Goal: Information Seeking & Learning: Learn about a topic

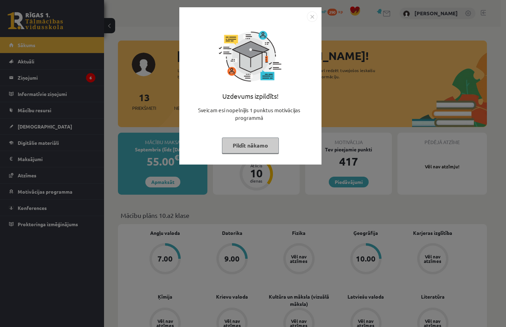
click at [277, 147] on button "Pildīt nākamo" at bounding box center [250, 146] width 57 height 16
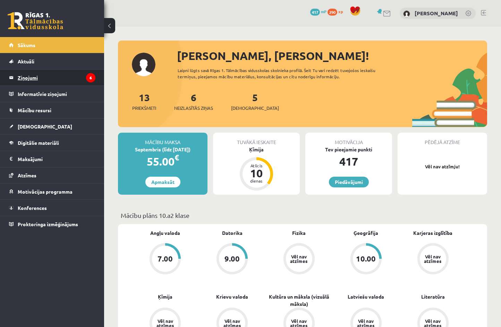
click at [80, 78] on legend "Ziņojumi 6" at bounding box center [57, 78] width 78 height 16
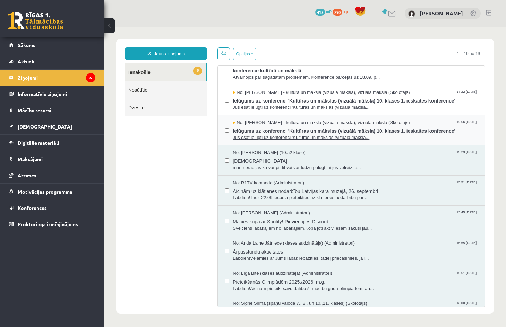
scroll to position [104, 0]
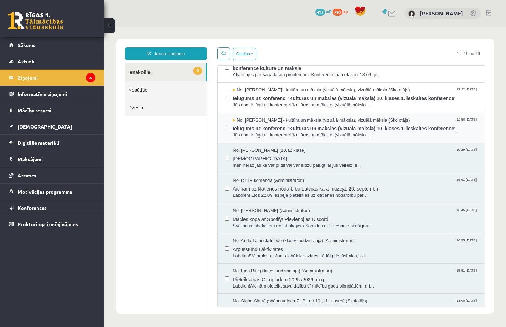
click at [302, 128] on span "Ielūgums uz konferenci 'Kultūras un mākslas (vizuālā māksla) 10. klases 1. iesk…" at bounding box center [355, 127] width 245 height 9
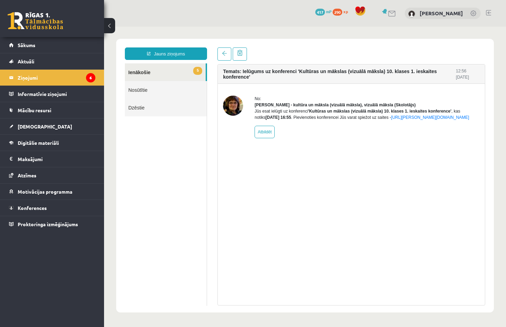
scroll to position [0, 0]
click at [149, 73] on link "5 Ienākošie" at bounding box center [165, 72] width 81 height 18
click at [169, 71] on link "5 Ienākošie" at bounding box center [165, 72] width 81 height 18
click at [224, 54] on span at bounding box center [224, 53] width 5 height 5
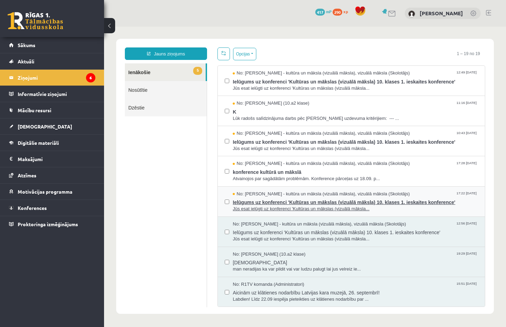
click at [294, 201] on span "Ielūgums uz konferenci 'Kultūras un mākslas (vizuālā māksla) 10. klases 1. iesk…" at bounding box center [355, 201] width 245 height 9
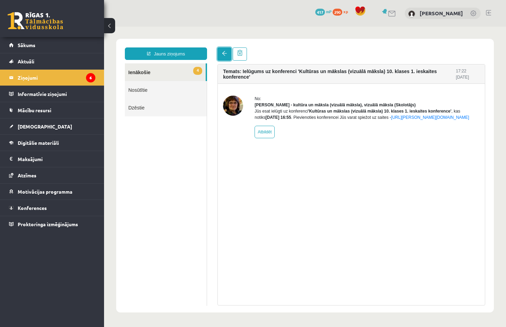
click at [220, 52] on link at bounding box center [224, 54] width 14 height 13
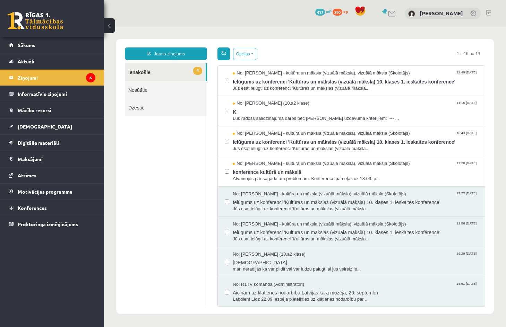
click at [226, 52] on span at bounding box center [223, 53] width 5 height 5
click at [282, 108] on span "K" at bounding box center [355, 111] width 245 height 9
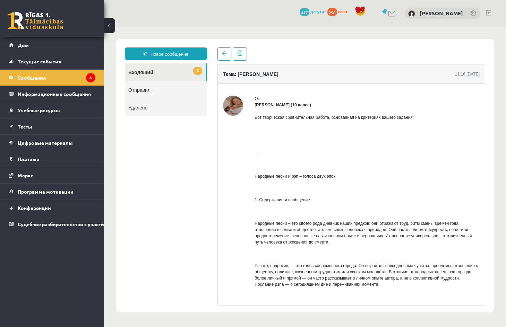
click at [278, 103] on font "Лигита Миллер (10 класс)" at bounding box center [283, 105] width 56 height 5
click at [227, 106] on img at bounding box center [233, 106] width 20 height 20
click at [236, 50] on link at bounding box center [240, 54] width 14 height 13
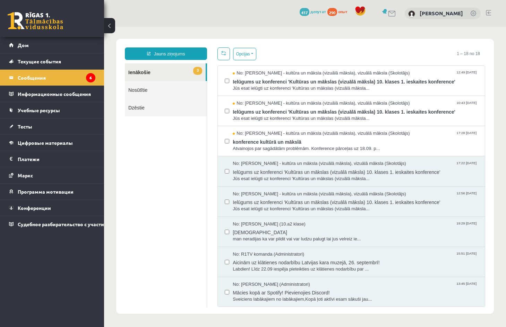
click at [160, 73] on link "3 Ienākošie" at bounding box center [165, 72] width 81 height 18
click at [186, 108] on link "Dzēstie" at bounding box center [166, 108] width 82 height 18
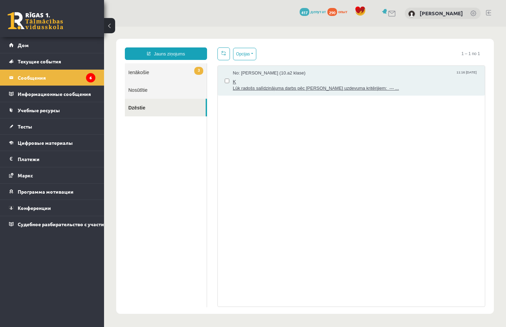
click at [318, 75] on div "No: Ligita Millere (10.a2 klase) 11:16 18/09/2025" at bounding box center [355, 73] width 245 height 7
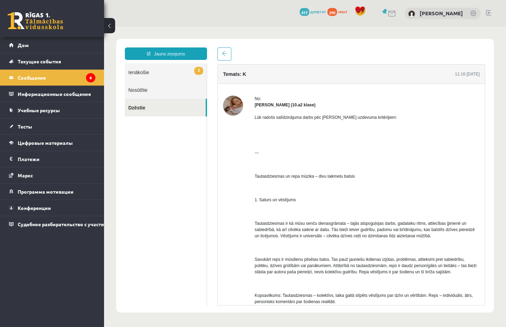
click at [140, 75] on link "3 Ienākošie" at bounding box center [166, 72] width 82 height 18
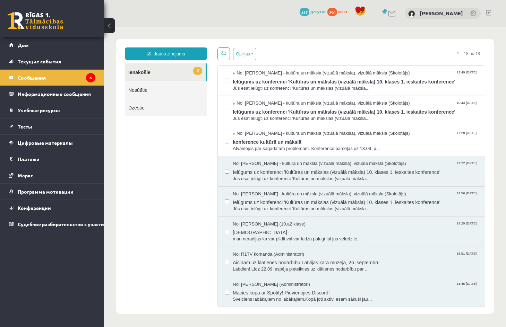
click at [179, 105] on link "Dzēstie" at bounding box center [166, 108] width 82 height 18
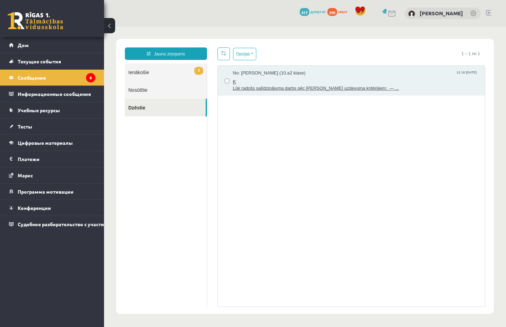
click at [267, 86] on span "Lūk radošs salīdzinājuma darbs pēc Tava uzdevuma kritērijiem: --- ..." at bounding box center [355, 88] width 245 height 7
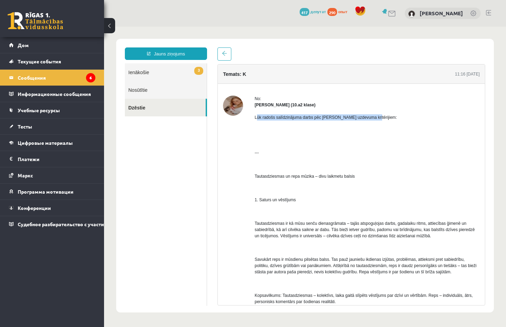
drag, startPoint x: 257, startPoint y: 117, endPoint x: 391, endPoint y: 120, distance: 134.6
click at [391, 120] on p "Lūk radošs salīdzinājuma darbs pēc Tava uzdevuma kritērijiem:" at bounding box center [367, 117] width 225 height 6
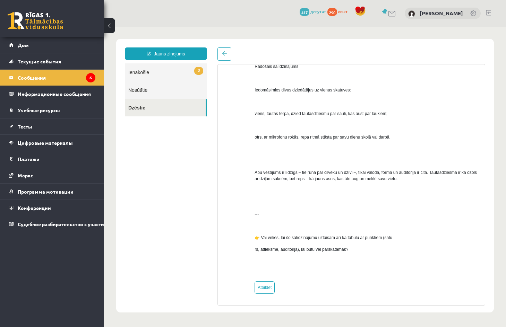
scroll to position [623, 0]
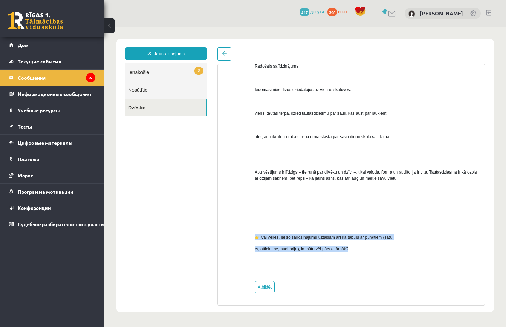
drag, startPoint x: 259, startPoint y: 234, endPoint x: 419, endPoint y: 249, distance: 161.2
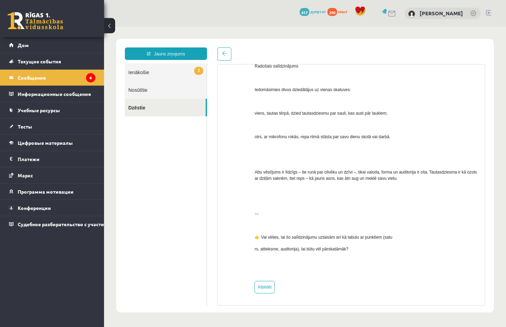
click at [157, 74] on link "3 Ienākošie" at bounding box center [166, 72] width 82 height 18
click at [189, 71] on link "3 Ienākošie" at bounding box center [166, 72] width 82 height 18
click at [226, 49] on link at bounding box center [224, 54] width 14 height 13
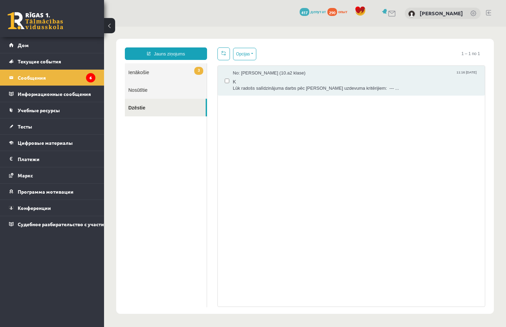
scroll to position [0, 0]
click at [193, 80] on link "3 Ienākošie" at bounding box center [166, 72] width 82 height 18
click at [192, 72] on link "3 Ienākošie" at bounding box center [166, 72] width 82 height 18
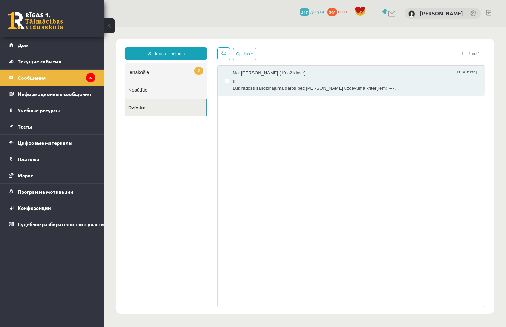
click at [192, 72] on link "3 Ienākošie" at bounding box center [166, 72] width 82 height 18
click at [157, 70] on link "3 Ienākošie" at bounding box center [166, 72] width 82 height 18
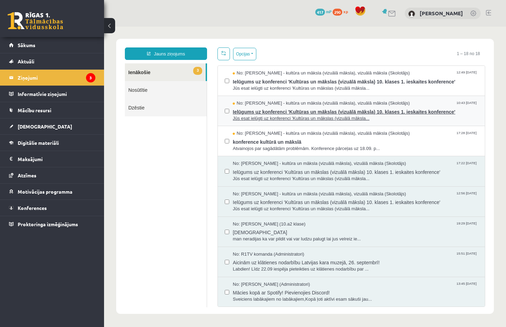
click at [281, 114] on span "Ielūgums uz konferenci 'Kultūras un mākslas (vizuālā māksla) 10. klases 1. iesk…" at bounding box center [355, 111] width 245 height 9
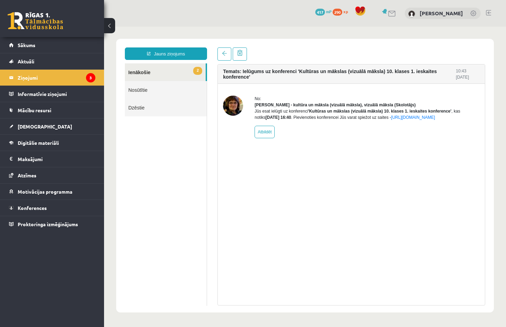
click at [151, 77] on link "2 Ienākošie" at bounding box center [165, 72] width 81 height 18
click at [25, 80] on legend "Ziņojumi 3" at bounding box center [57, 78] width 78 height 16
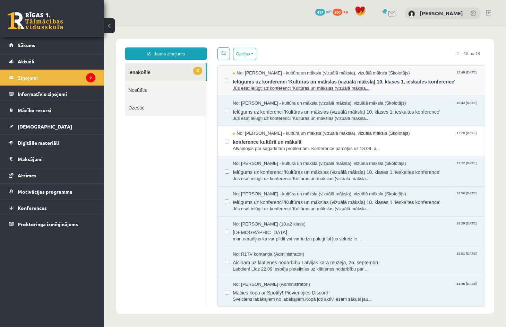
click at [248, 81] on span "Ielūgums uz konferenci 'Kultūras un mākslas (vizuālā māksla) 10. klases 1. iesk…" at bounding box center [355, 81] width 245 height 9
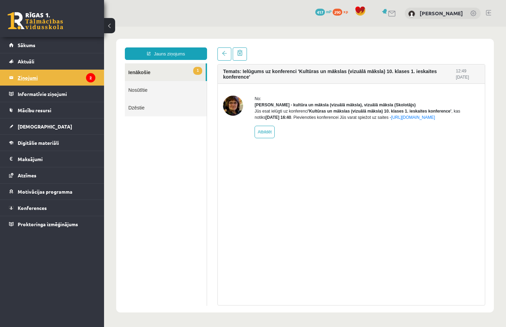
click at [18, 73] on legend "Ziņojumi 2" at bounding box center [57, 78] width 78 height 16
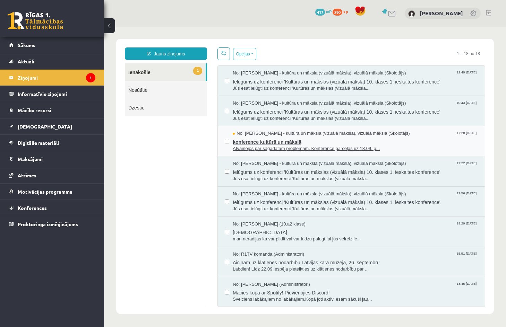
click at [242, 139] on span "konference kultūrā un mākslā" at bounding box center [355, 141] width 245 height 9
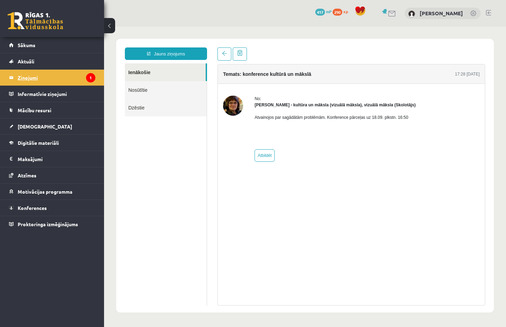
click at [21, 76] on legend "Ziņojumi 1" at bounding box center [57, 78] width 78 height 16
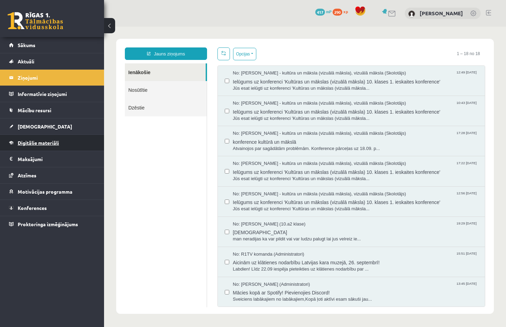
click at [54, 139] on link "Digitālie materiāli" at bounding box center [52, 143] width 86 height 16
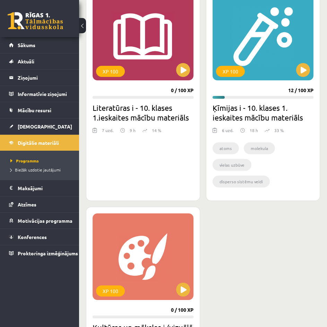
scroll to position [208, 0]
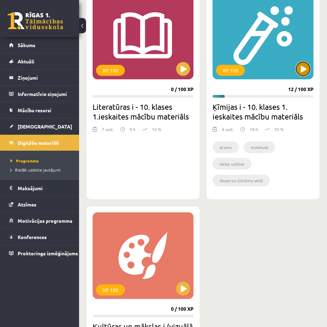
click at [303, 67] on button at bounding box center [303, 69] width 14 height 14
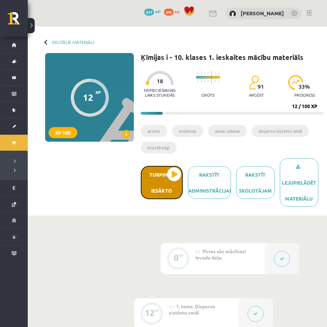
click at [177, 185] on button "Turpināt iesākto" at bounding box center [162, 182] width 42 height 33
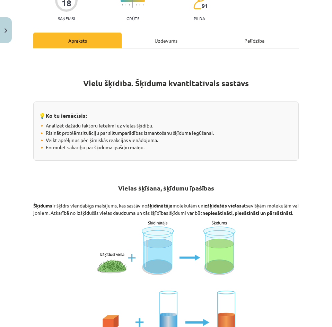
scroll to position [80, 0]
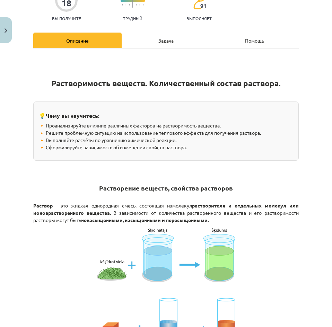
click at [308, 152] on div "Тема исследования: Химия I - 10 класс, 1-й тест, учебный материал #3 Тема 2. Ра…" at bounding box center [166, 163] width 332 height 327
drag, startPoint x: 82, startPoint y: 135, endPoint x: 237, endPoint y: 148, distance: 155.6
click at [237, 148] on p "🔸 Проанализируйте влияние различных факторов на растворимость вещества. 🔸 Решит…" at bounding box center [166, 136] width 255 height 29
click at [234, 191] on h2 "Растворение веществ, свойства растворов" at bounding box center [166, 186] width 266 height 28
drag, startPoint x: 74, startPoint y: 202, endPoint x: 136, endPoint y: 202, distance: 62.4
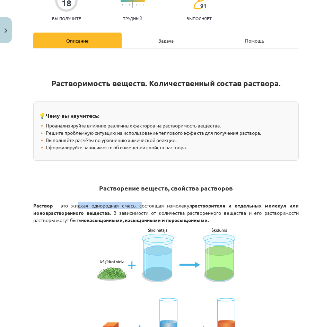
click at [136, 202] on font "— это жидкая однородная смесь, состоящая из" at bounding box center [113, 205] width 120 height 6
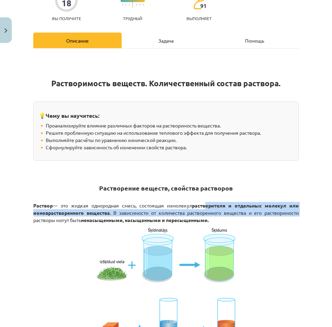
drag, startPoint x: 207, startPoint y: 204, endPoint x: 295, endPoint y: 212, distance: 88.8
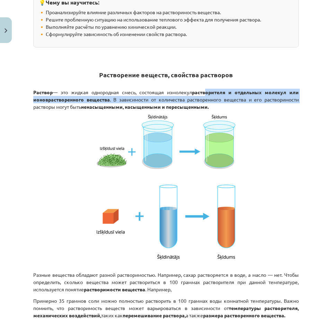
scroll to position [184, 0]
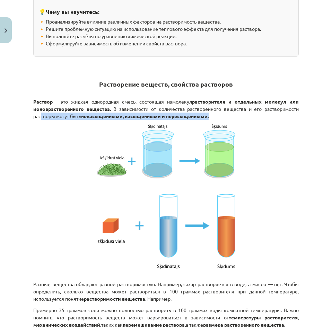
drag, startPoint x: 111, startPoint y: 124, endPoint x: 247, endPoint y: 116, distance: 136.5
click at [247, 116] on p "Раствор — это жидкая однородная смесь, состоящая из молекул растворителя и отде…" at bounding box center [166, 109] width 266 height 22
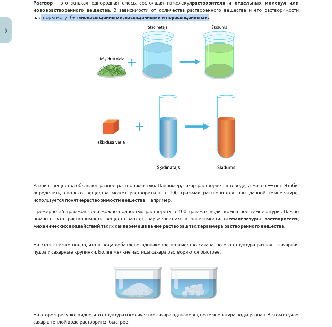
scroll to position [288, 0]
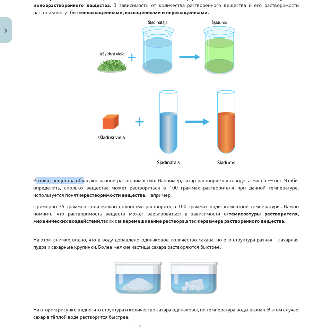
drag, startPoint x: 35, startPoint y: 180, endPoint x: 83, endPoint y: 181, distance: 48.5
click at [83, 181] on font "Разные вещества обладают разной растворимостью. Например, сахар растворяется в …" at bounding box center [166, 187] width 266 height 21
click at [96, 183] on p "Разные вещества обладают разной растворимостью. Например, сахар растворяется в …" at bounding box center [166, 184] width 266 height 29
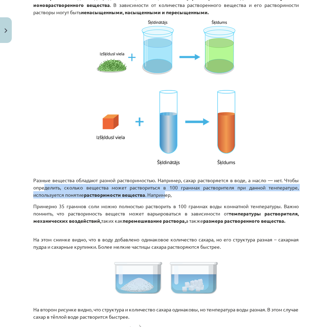
drag, startPoint x: 62, startPoint y: 187, endPoint x: 199, endPoint y: 193, distance: 137.1
click at [199, 193] on p "Разные вещества обладают разной растворимостью. Например, сахар растворяется в …" at bounding box center [166, 184] width 266 height 29
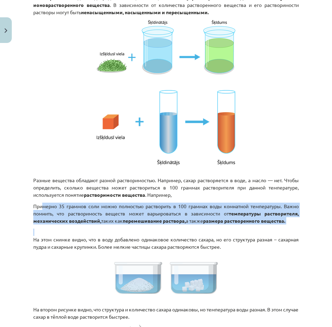
drag, startPoint x: 43, startPoint y: 205, endPoint x: 327, endPoint y: 230, distance: 285.1
click at [327, 230] on div "Тема исследования: Химия I - 10 класс, 1-й тест, учебный материал #3 Тема 2. Ра…" at bounding box center [166, 163] width 332 height 327
click at [290, 207] on font "Примерно 35 граммов соли можно полностью растворить в 100 граммах воды комнатно…" at bounding box center [166, 210] width 266 height 14
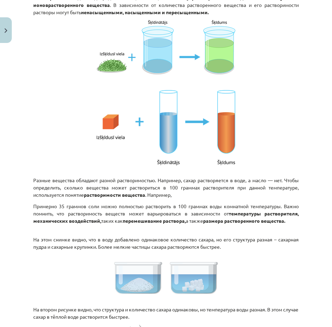
click at [102, 217] on p "Примерно 35 граммов соли можно полностью растворить в 100 граммах воды комнатно…" at bounding box center [166, 214] width 266 height 22
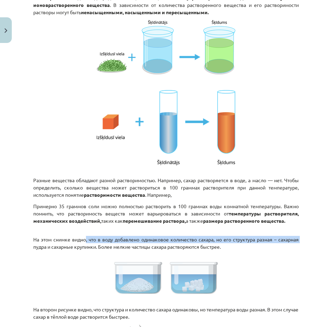
drag, startPoint x: 81, startPoint y: 238, endPoint x: 294, endPoint y: 239, distance: 212.2
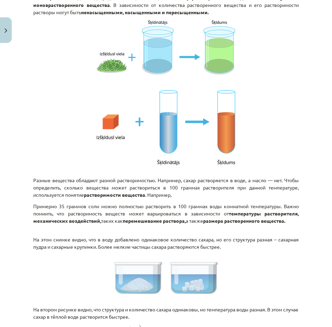
click at [176, 247] on font "На этом снимке видно, что в воду добавлено одинаковое количество сахара, но его…" at bounding box center [166, 243] width 266 height 14
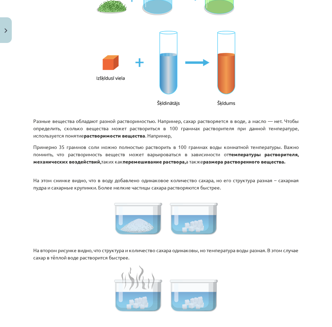
scroll to position [358, 0]
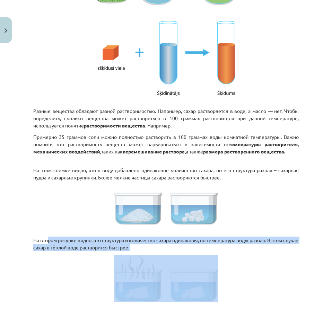
drag, startPoint x: 51, startPoint y: 240, endPoint x: 297, endPoint y: 252, distance: 246.9
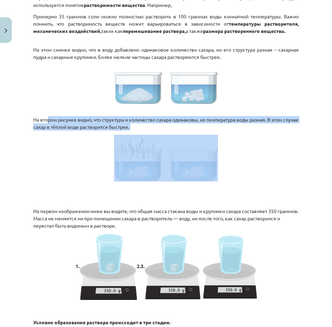
scroll to position [497, 0]
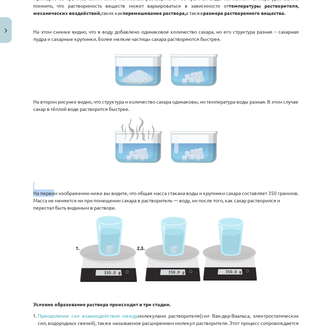
drag, startPoint x: 60, startPoint y: 197, endPoint x: 108, endPoint y: 188, distance: 48.4
click at [108, 188] on p "На первом изображении ниже вы видите, что общая масса стакана воды и крупинки с…" at bounding box center [166, 190] width 266 height 44
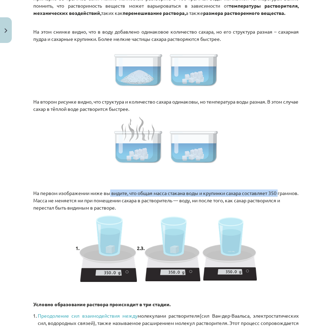
drag, startPoint x: 106, startPoint y: 194, endPoint x: 305, endPoint y: 195, distance: 198.7
click at [305, 195] on div "Тема исследования: Химия I - 10 класс, 1-й тест, учебный материал #3 Тема 2. Ра…" at bounding box center [166, 163] width 332 height 327
drag, startPoint x: 121, startPoint y: 200, endPoint x: 290, endPoint y: 209, distance: 169.1
click at [290, 209] on p "На первом изображении ниже вы видите, что общая масса стакана воды и крупинки с…" at bounding box center [166, 190] width 266 height 44
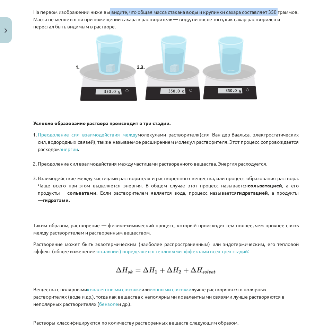
scroll to position [705, 0]
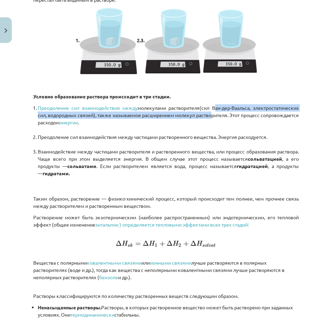
drag, startPoint x: 259, startPoint y: 108, endPoint x: 264, endPoint y: 115, distance: 8.3
click at [264, 115] on font "(сил Ван-дер-Ваальса, электростатических сил, водородных связей), также называе…" at bounding box center [168, 115] width 261 height 21
click at [69, 114] on font "(сил Ван-дер-Ваальса, электростатических сил, водородных связей), также называе…" at bounding box center [168, 115] width 261 height 21
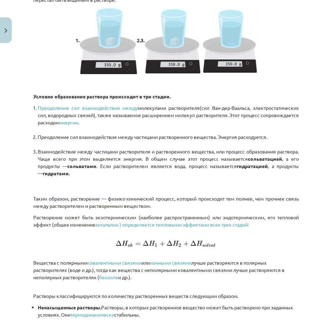
click at [173, 170] on li "Взаимодействие между частицами растворителя и растворенного вещества, или проце…" at bounding box center [168, 170] width 261 height 44
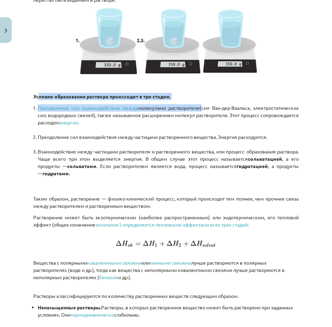
drag, startPoint x: 38, startPoint y: 97, endPoint x: 239, endPoint y: 104, distance: 200.9
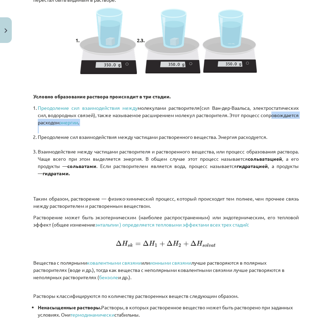
drag, startPoint x: 47, startPoint y: 127, endPoint x: 69, endPoint y: 123, distance: 22.1
click at [69, 123] on li "Преодоление сил взаимодействия между молекулами растворителя (сил Ван-дер-Вааль…" at bounding box center [168, 118] width 261 height 29
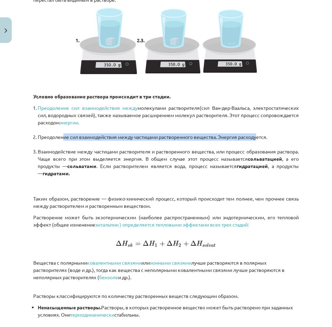
drag, startPoint x: 64, startPoint y: 138, endPoint x: 261, endPoint y: 135, distance: 196.3
click at [261, 135] on font "Преодоление сил взаимодействия между частицами растворенного вещества. Энергия …" at bounding box center [153, 137] width 230 height 6
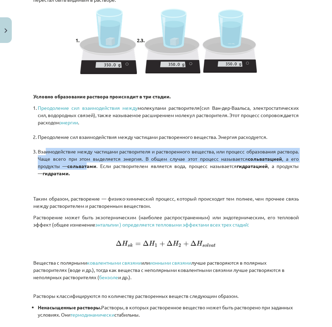
drag, startPoint x: 47, startPoint y: 150, endPoint x: 103, endPoint y: 167, distance: 59.0
click at [103, 167] on li "Взаимодействие между частицами растворителя и растворенного вещества, или проце…" at bounding box center [168, 170] width 261 height 44
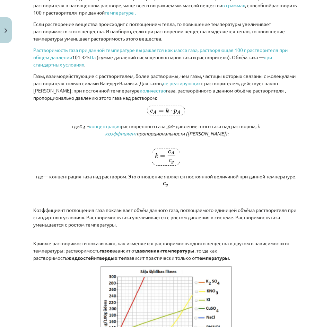
scroll to position [1101, 0]
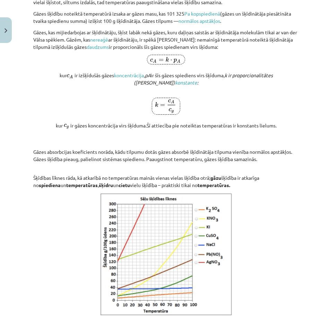
click at [245, 161] on p "Gāzes absorbcijas koeficients norāda, kādu tilpumu dotās gāzes absorbē šķīdināt…" at bounding box center [166, 148] width 266 height 29
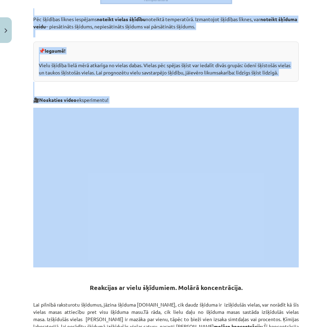
scroll to position [1413, 0]
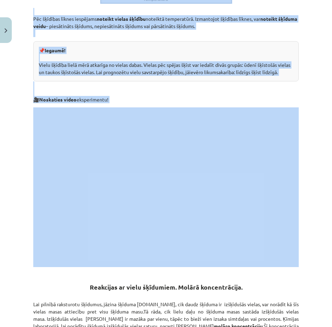
drag, startPoint x: 42, startPoint y: 86, endPoint x: 255, endPoint y: 103, distance: 213.6
click at [255, 103] on div "Vielu šķīdība. Šķīduma kvantitatīvais sastāvs 💡Ko tu iemācīsis: 🔸 Analizēt dažā…" at bounding box center [166, 64] width 266 height 2705
copy div "Vielu šķīdība. Šķīduma kvantitatīvais sastāvs 💡Ko tu iemācīsis: 🔸 Analizēt dažā…"
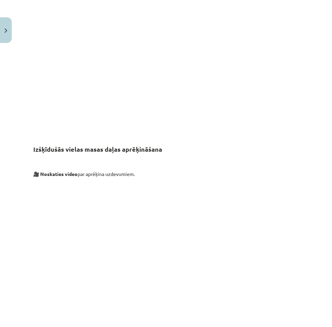
scroll to position [2528, 0]
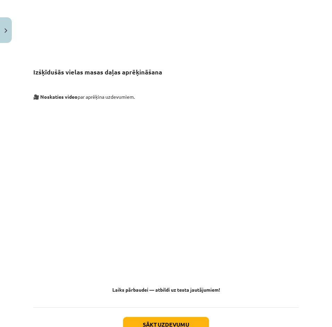
click at [304, 172] on div "Mācību tēma: Ķīmijas i - 10. klases 1. ieskaites mācību materiāls #3 2. tema. V…" at bounding box center [166, 163] width 332 height 327
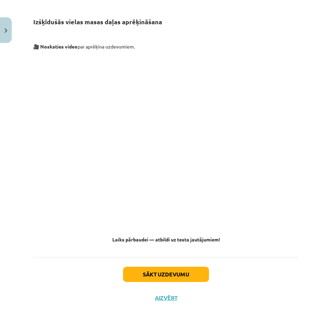
scroll to position [2597, 0]
click at [179, 271] on button "Sākt uzdevumu" at bounding box center [166, 274] width 86 height 15
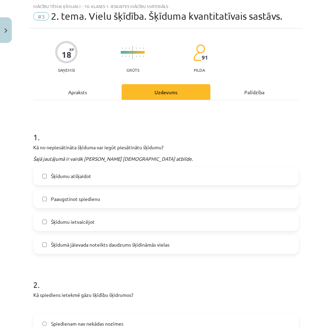
scroll to position [17, 0]
click at [305, 97] on div "Mācību tēma: Ķīmijas i - 10. klases 1. ieskaites mācību materiāls #3 2. tema. V…" at bounding box center [166, 163] width 332 height 327
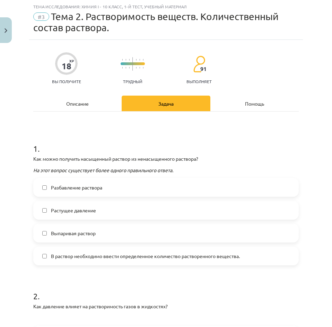
click at [140, 233] on label "Выпаривая раствор" at bounding box center [166, 233] width 264 height 17
click at [142, 260] on label "В раствор необходимо ввести определенное количество растворенного вещества." at bounding box center [166, 256] width 264 height 17
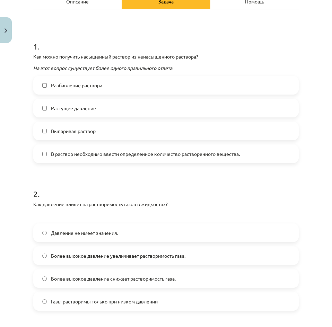
scroll to position [121, 0]
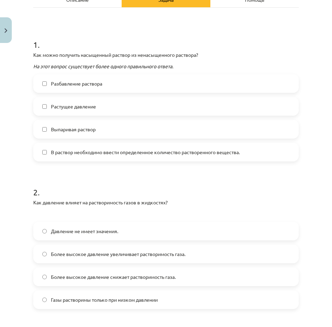
click at [251, 207] on div "Как давление влияет на растворимость газов в жидкостях?" at bounding box center [166, 208] width 266 height 19
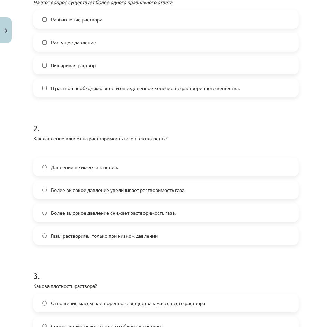
scroll to position [191, 0]
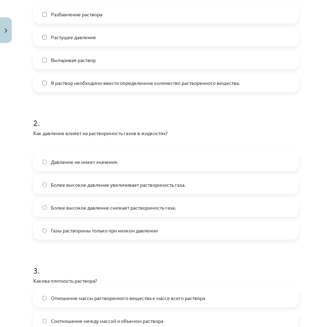
click at [224, 187] on label "Более высокое давление увеличивает растворимость газа." at bounding box center [166, 184] width 264 height 17
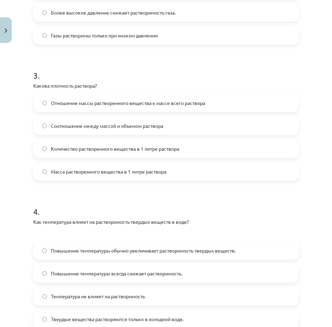
scroll to position [399, 0]
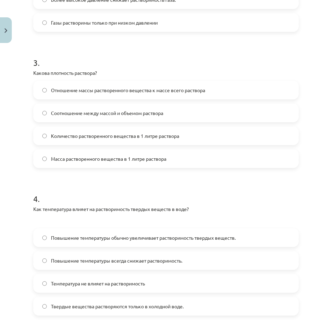
click at [119, 180] on form "1 . Как можно получить насыщенный раствор из ненасыщенного раствора? На этот во…" at bounding box center [166, 307] width 266 height 1114
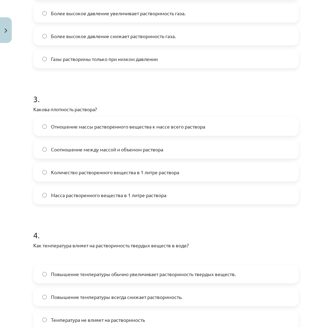
scroll to position [364, 0]
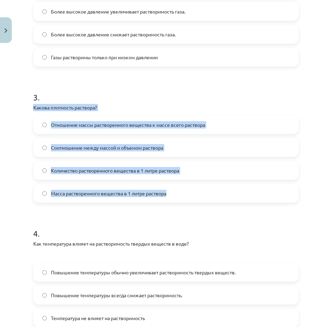
drag, startPoint x: 180, startPoint y: 196, endPoint x: 33, endPoint y: 102, distance: 175.3
click at [33, 102] on div "18 XP Вы получите Трудный 91 выполняет Описание Задача Помощь 1 . Как можно пол…" at bounding box center [166, 327] width 274 height 1269
copy div "Какова плотность раствора? Отношение массы растворенного вещества к массе всего…"
click at [141, 148] on font "Соотношение между массой и объемом раствора" at bounding box center [107, 148] width 112 height 6
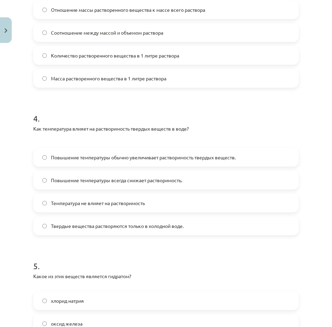
scroll to position [503, 0]
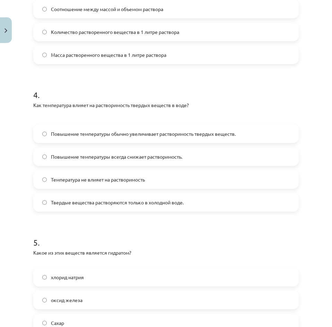
click at [212, 137] on span "Повышение температуры обычно увеличивает растворимость твердых веществ." at bounding box center [143, 133] width 185 height 7
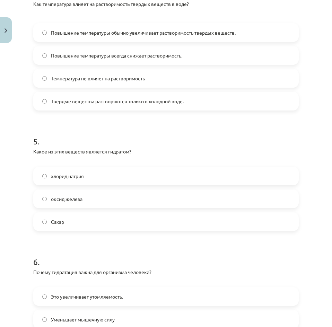
scroll to position [607, 0]
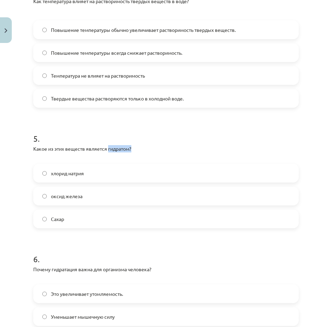
drag, startPoint x: 108, startPoint y: 147, endPoint x: 131, endPoint y: 150, distance: 23.4
click at [131, 150] on font "Какое из этих веществ является гидратом?" at bounding box center [82, 149] width 98 height 6
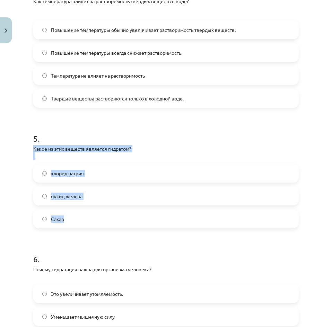
drag, startPoint x: 29, startPoint y: 146, endPoint x: 100, endPoint y: 163, distance: 72.3
click at [107, 214] on div "18 XP Вы получите Трудный 91 выполняет Описание Задача Помощь 1 . Как можно пол…" at bounding box center [166, 84] width 274 height 1269
click at [111, 171] on label "хлорид натрия" at bounding box center [166, 173] width 264 height 17
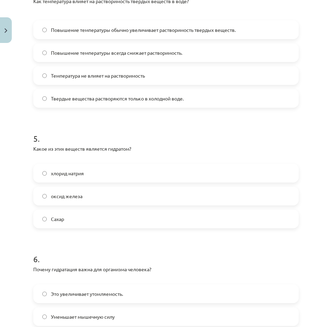
click at [159, 126] on h1 "5 ." at bounding box center [166, 132] width 266 height 21
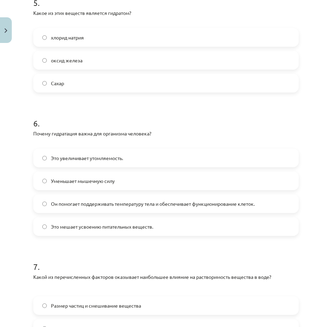
scroll to position [745, 0]
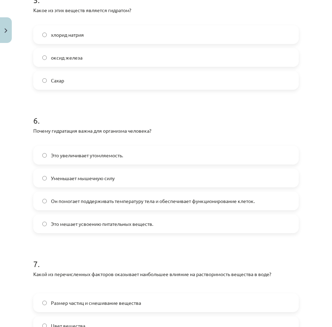
click at [198, 205] on label "Он помогает поддерживать температуру тела и обеспечивает функционирование клето…" at bounding box center [166, 200] width 264 height 17
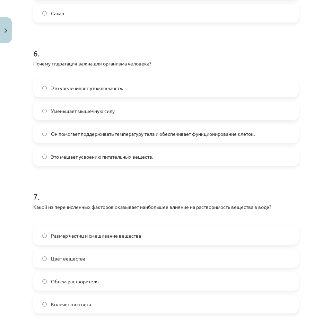
scroll to position [815, 0]
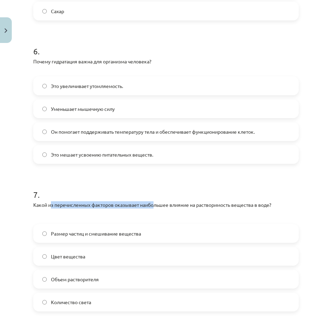
drag, startPoint x: 51, startPoint y: 205, endPoint x: 154, endPoint y: 203, distance: 103.0
click at [154, 203] on font "Какой из перечисленных факторов оказывает наибольшее влияние на растворимость в…" at bounding box center [152, 205] width 238 height 6
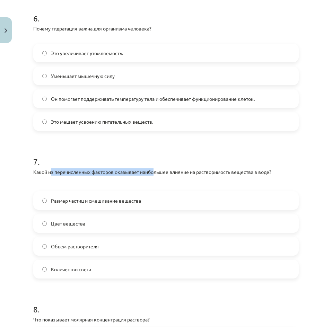
scroll to position [850, 0]
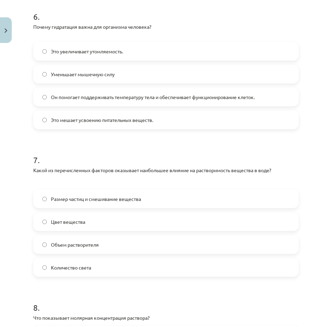
click at [169, 169] on font "Какой из перечисленных факторов оказывает наибольшее влияние на растворимость в…" at bounding box center [152, 170] width 238 height 6
click at [71, 207] on label "Размер частиц и смешивание вещества" at bounding box center [166, 198] width 264 height 17
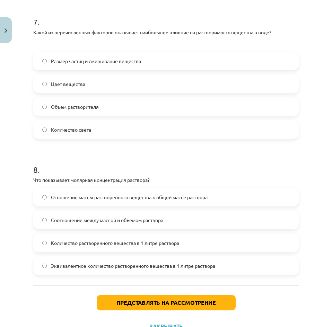
scroll to position [988, 0]
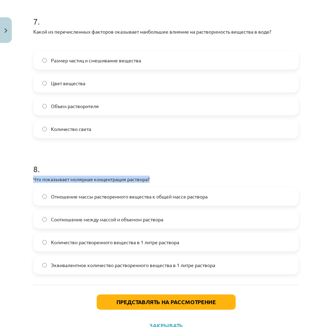
drag, startPoint x: 136, startPoint y: 176, endPoint x: 28, endPoint y: 176, distance: 107.1
click at [28, 176] on div "Тема исследования: Химия I - 10 класс, 1-й тест, учебный материал #3 Тема 2. Ра…" at bounding box center [166, 163] width 332 height 327
click at [243, 187] on div "8 . Что показывает молярная концентрация раствора? Отношение массы растворенног…" at bounding box center [166, 213] width 266 height 122
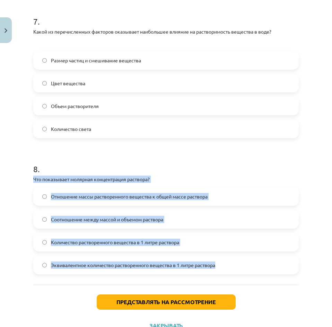
drag, startPoint x: 248, startPoint y: 265, endPoint x: 41, endPoint y: 182, distance: 223.6
click at [33, 177] on div "8 . Что показывает молярная концентрация раствора? Отношение массы растворенног…" at bounding box center [166, 213] width 266 height 122
click at [186, 246] on label "Количество растворенного вещества в 1 литре раствора" at bounding box center [166, 242] width 264 height 17
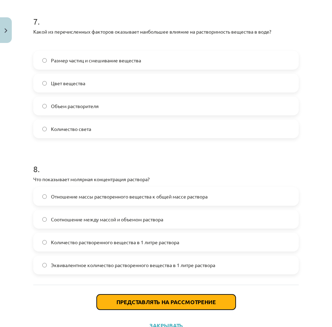
click at [116, 298] on button "Представлять на рассмотрение" at bounding box center [166, 302] width 139 height 15
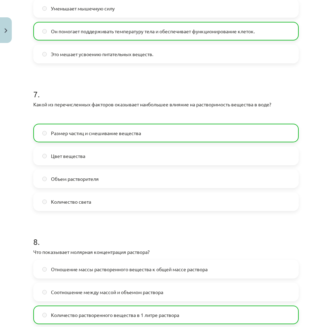
scroll to position [1038, 0]
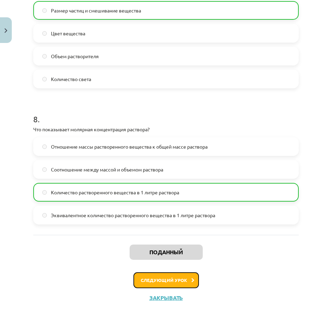
click at [160, 273] on button "Следующий урок" at bounding box center [166, 281] width 66 height 16
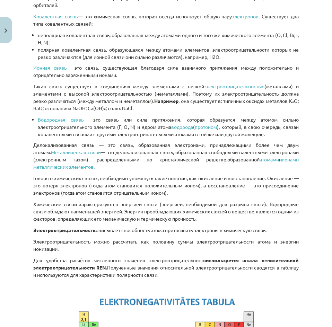
scroll to position [2202, 0]
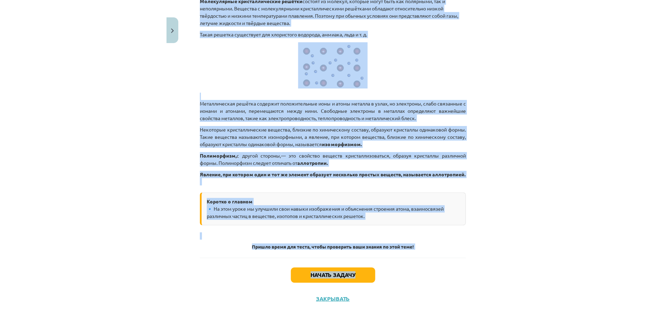
scroll to position [3842, 0]
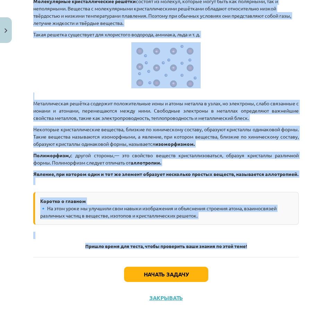
drag, startPoint x: 57, startPoint y: 152, endPoint x: 277, endPoint y: 254, distance: 242.9
copy div "Атомная структура химического элемента, изотопы 💡 Чему вы научитесь: 🔸 Углубить…"
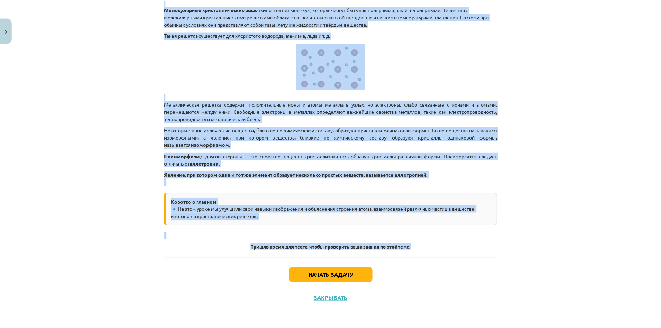
scroll to position [3679, 0]
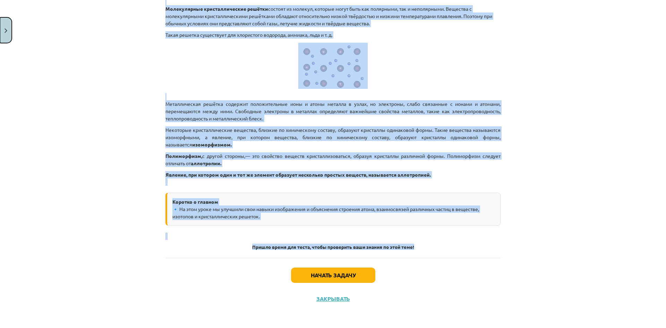
click at [0, 37] on button "Закрывать" at bounding box center [6, 30] width 12 height 26
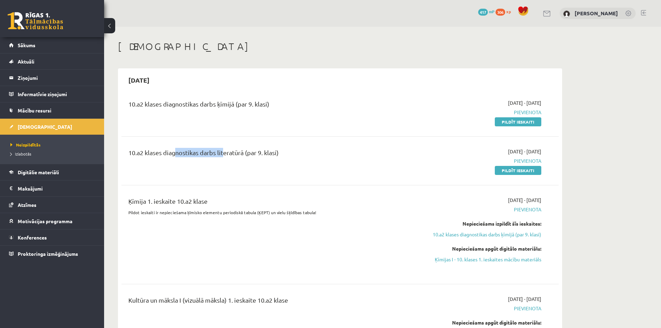
drag, startPoint x: 173, startPoint y: 151, endPoint x: 221, endPoint y: 149, distance: 48.6
click at [221, 149] on div "10.a2 klases diagnostikas darbs literatūrā (par 9. klasi)" at bounding box center [263, 154] width 271 height 13
click at [183, 102] on div "10.a2 klases diagnostikas darbs ķīmijā (par 9. klasi)" at bounding box center [263, 105] width 271 height 13
